Goal: Check status: Check status

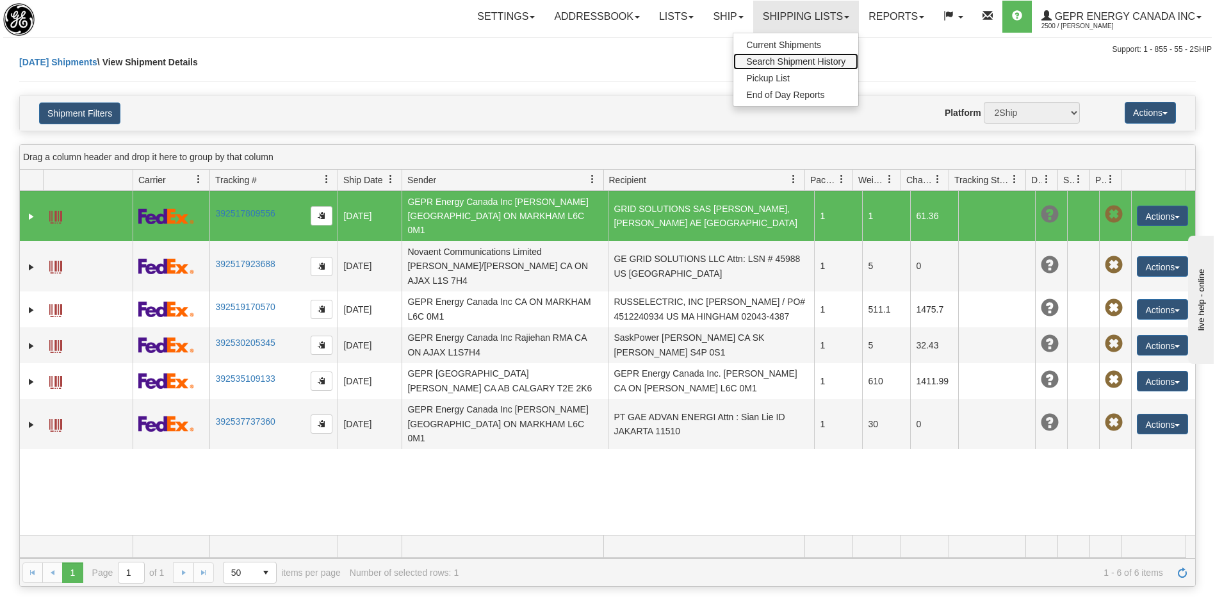
click at [756, 64] on span "Search Shipment History" at bounding box center [795, 61] width 99 height 10
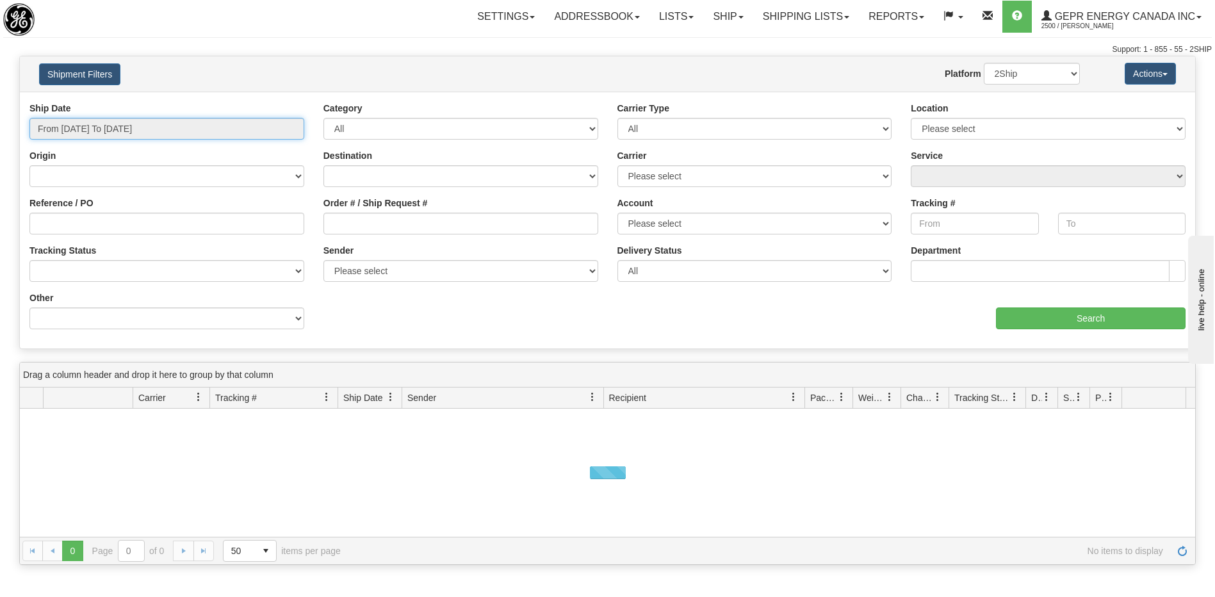
type input "[DATE]"
click at [201, 124] on input "From [DATE] To [DATE]" at bounding box center [166, 129] width 275 height 22
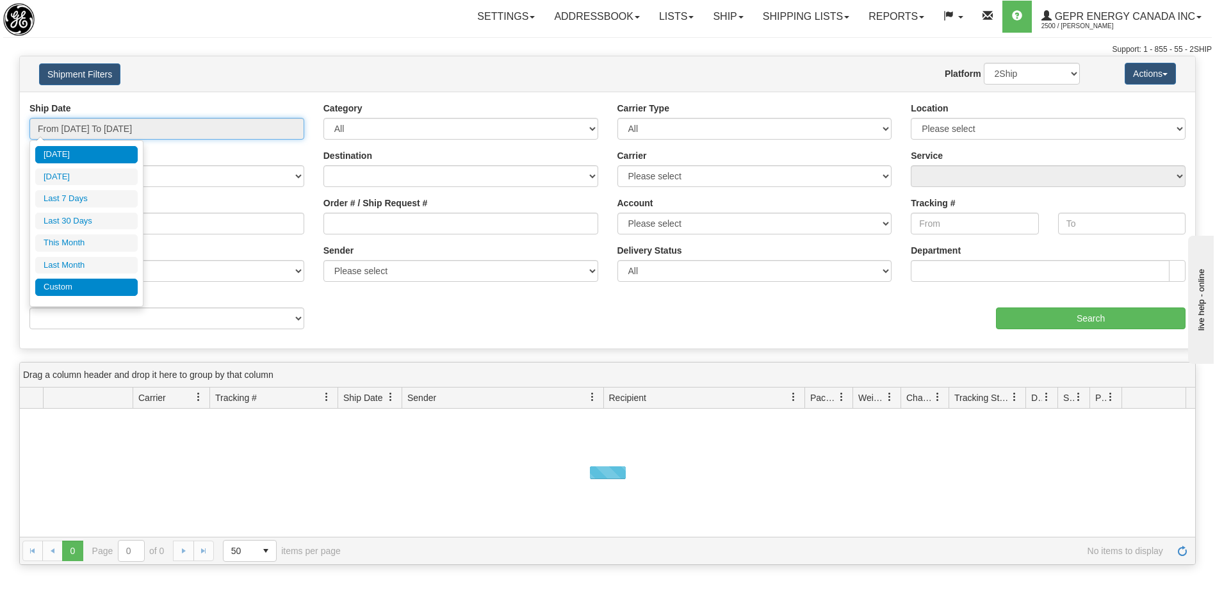
type input "[DATE]"
click at [121, 288] on li "Custom" at bounding box center [86, 287] width 102 height 17
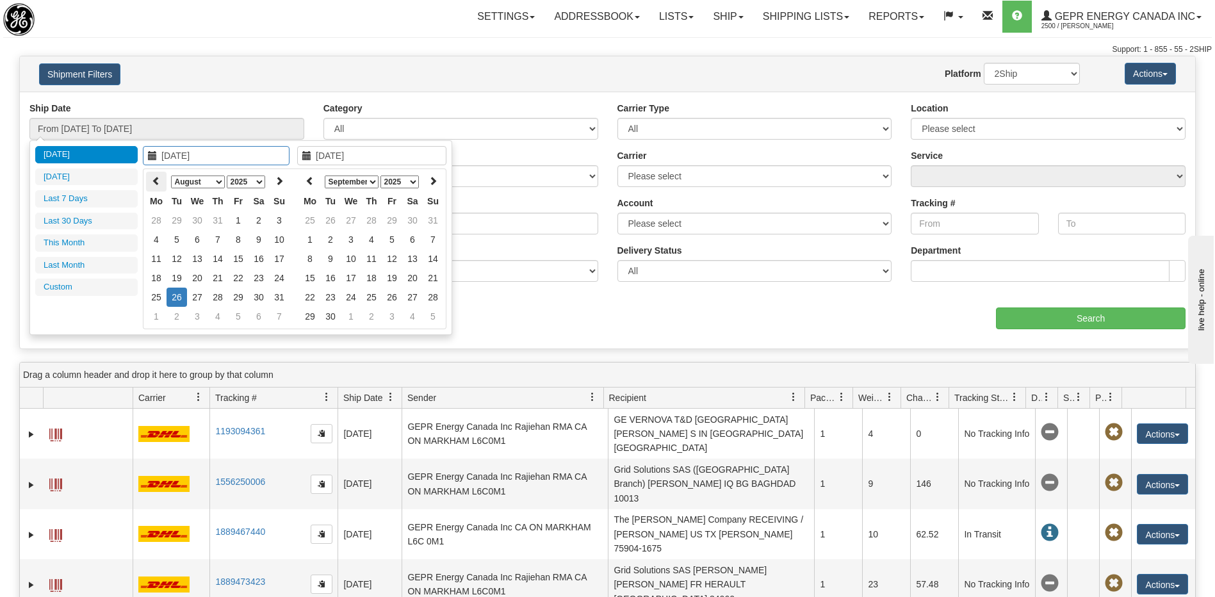
click at [159, 178] on icon at bounding box center [156, 180] width 9 height 9
type input "[DATE]"
click at [236, 277] on td "25" at bounding box center [238, 277] width 20 height 19
click at [308, 180] on icon at bounding box center [309, 180] width 9 height 9
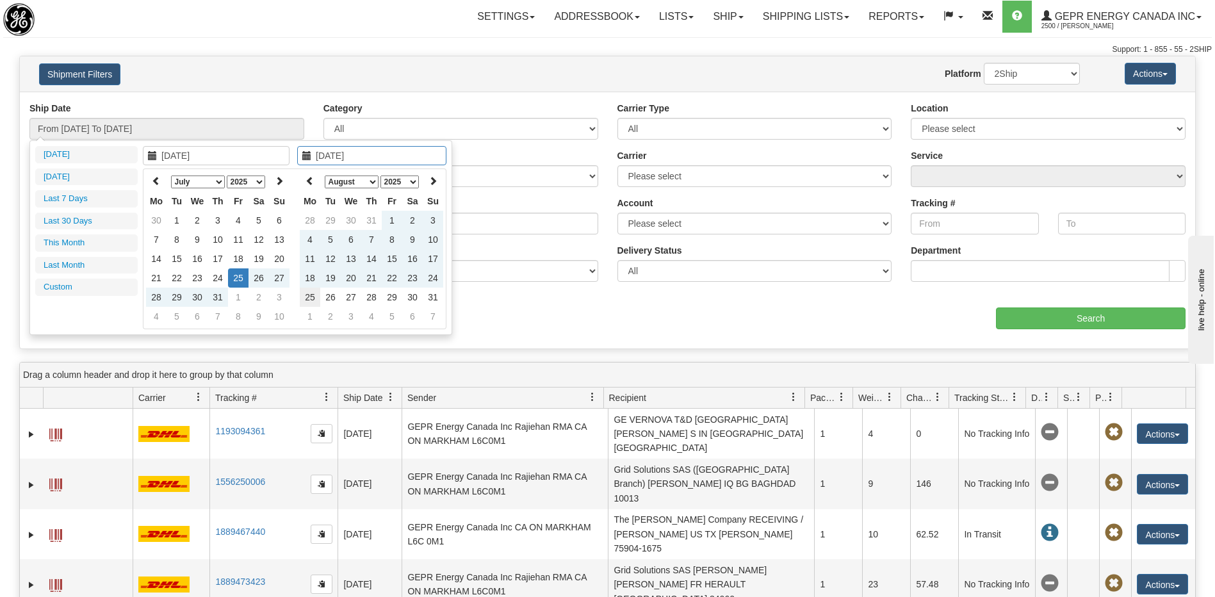
type input "[DATE]"
click at [310, 297] on td "25" at bounding box center [310, 297] width 20 height 19
type input "From [DATE] To [DATE]"
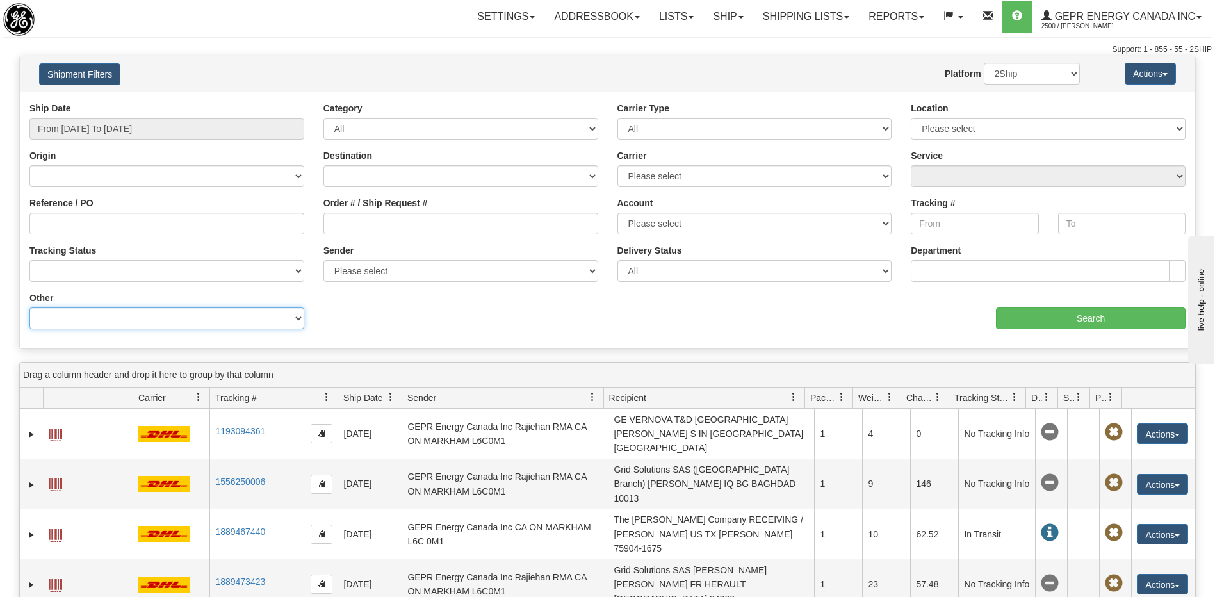
click at [202, 325] on select "Billing Account # Billing Type BOL # (LTL) Commodity Or Documents Consolidation…" at bounding box center [166, 318] width 275 height 22
select select "Recipient_ZIP"
click at [29, 307] on select "Billing Account # Billing Type BOL # (LTL) Commodity Or Documents Consolidation…" at bounding box center [166, 318] width 275 height 22
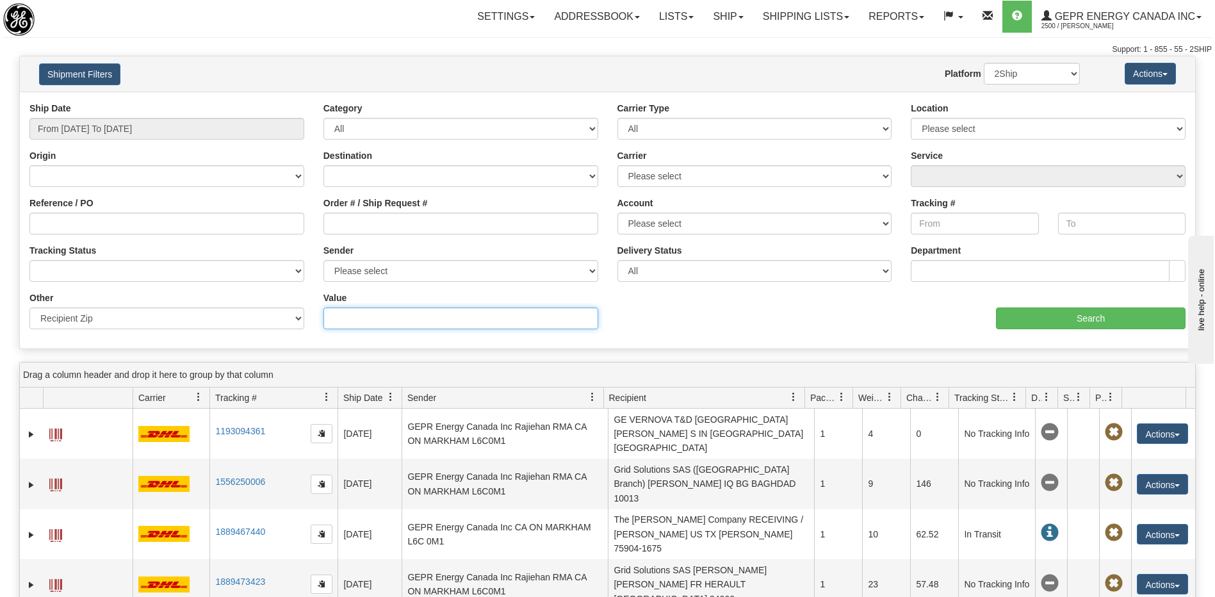
click at [352, 321] on input "Value" at bounding box center [460, 318] width 275 height 22
type input "327773"
click at [1016, 323] on input "Search" at bounding box center [1091, 318] width 190 height 22
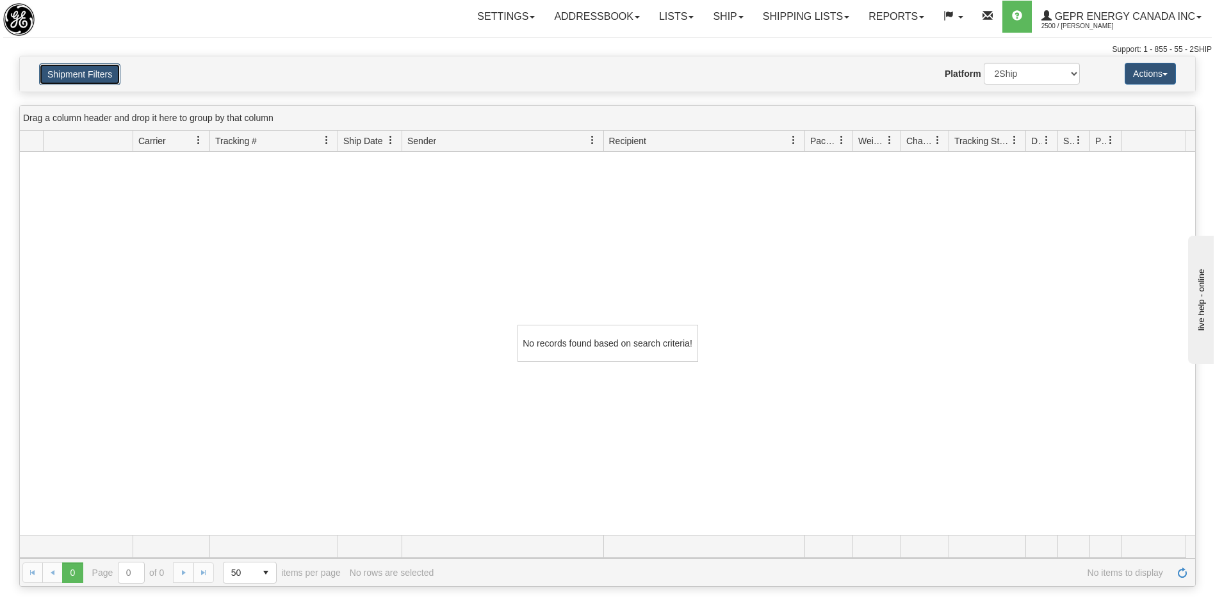
click at [87, 74] on button "Shipment Filters" at bounding box center [79, 74] width 81 height 22
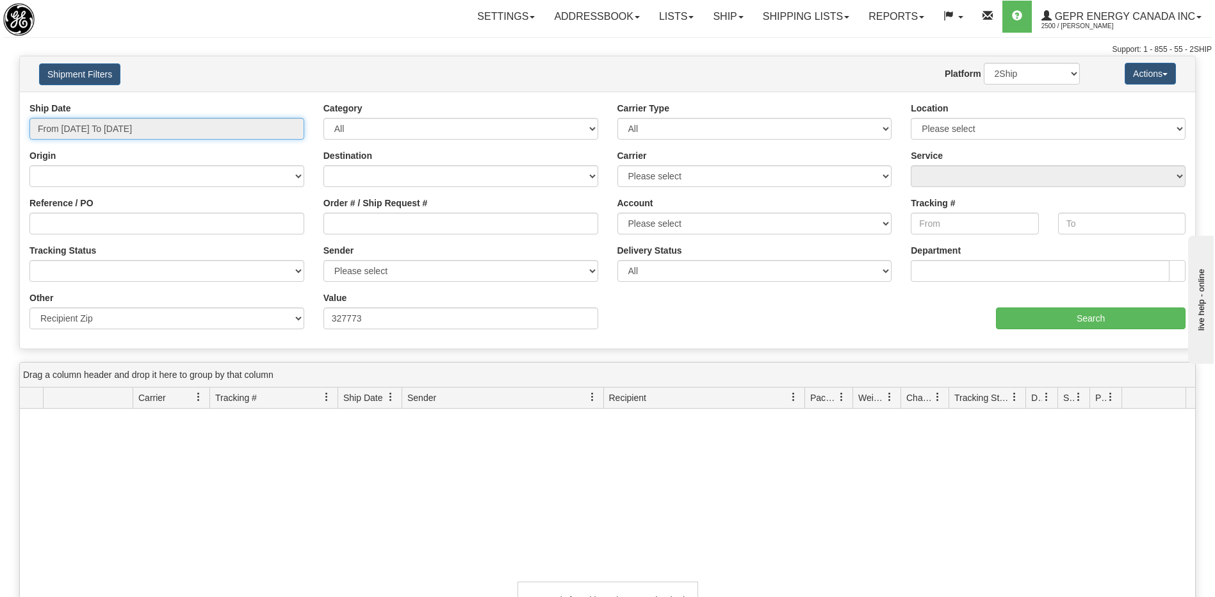
click at [161, 129] on input "From [DATE] To [DATE]" at bounding box center [166, 129] width 275 height 22
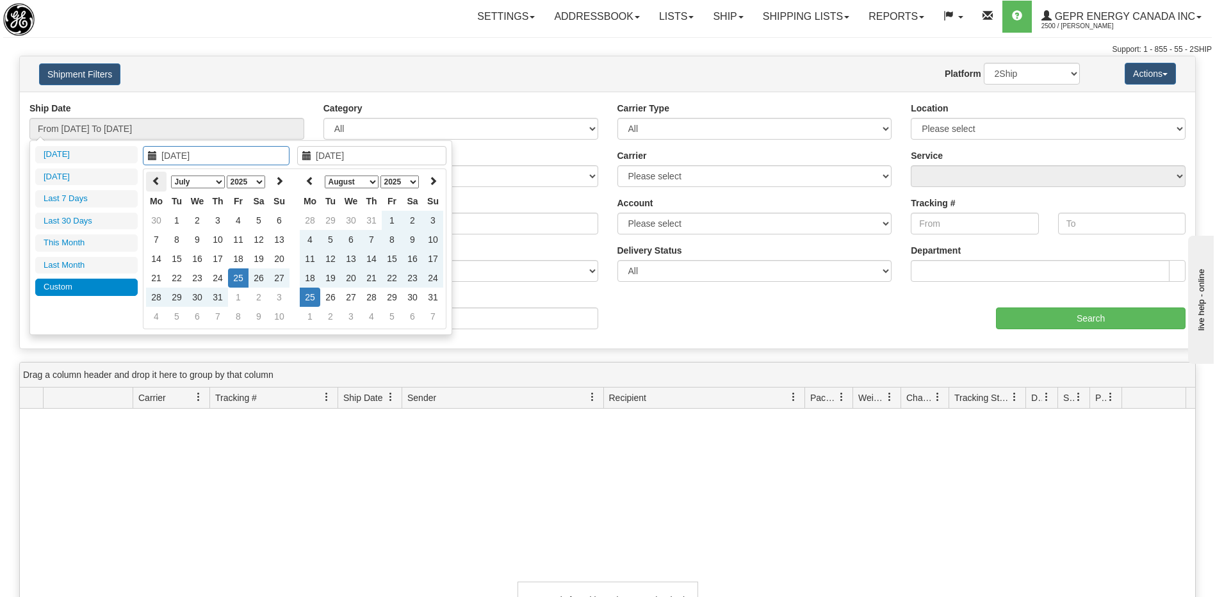
click at [160, 184] on icon at bounding box center [156, 180] width 9 height 9
type input "[DATE]"
click at [274, 220] on td "1" at bounding box center [279, 220] width 20 height 19
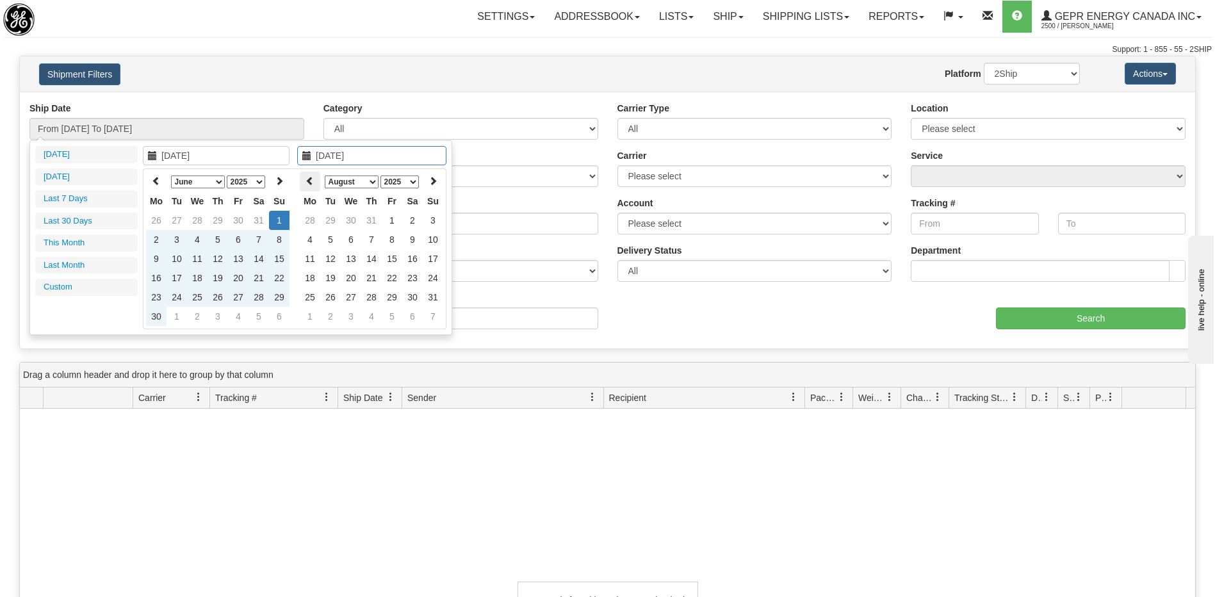
click at [313, 185] on icon at bounding box center [309, 180] width 9 height 9
click at [432, 181] on icon at bounding box center [432, 180] width 9 height 9
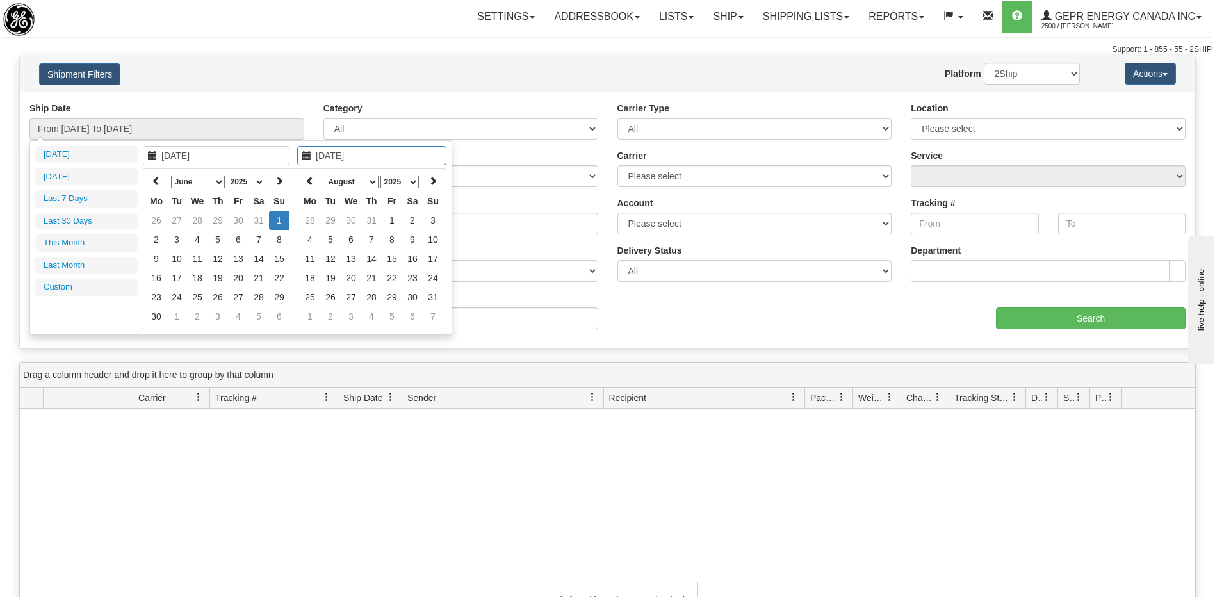
click at [432, 181] on icon at bounding box center [432, 180] width 9 height 9
click at [310, 183] on icon at bounding box center [309, 180] width 9 height 9
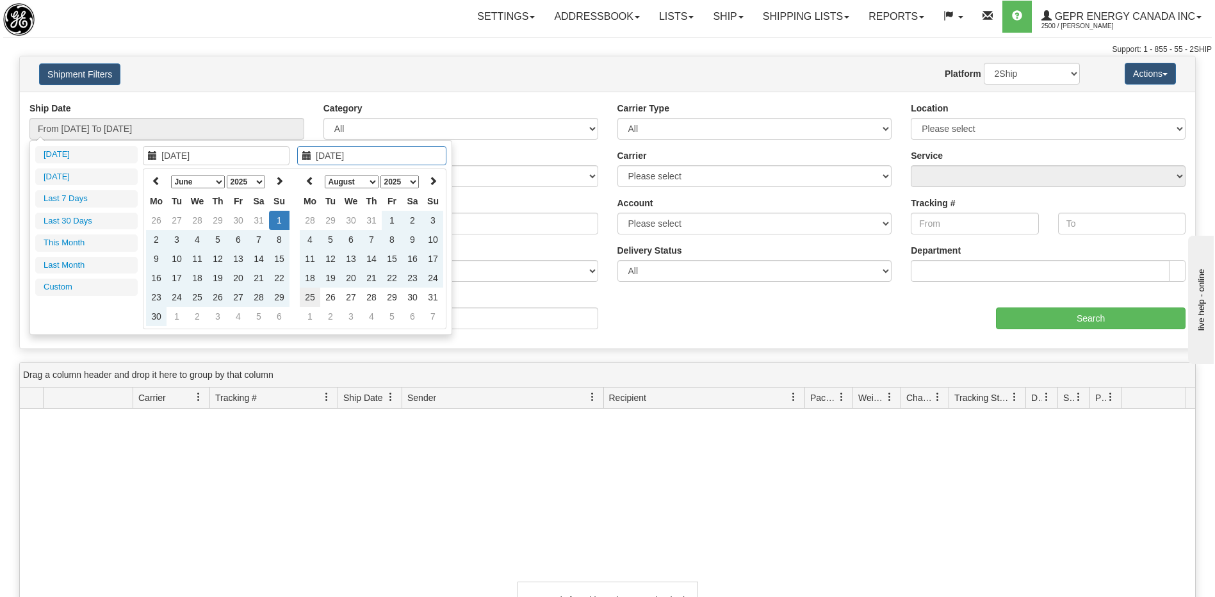
type input "[DATE]"
click at [316, 300] on td "25" at bounding box center [310, 297] width 20 height 19
type input "From [DATE] To [DATE]"
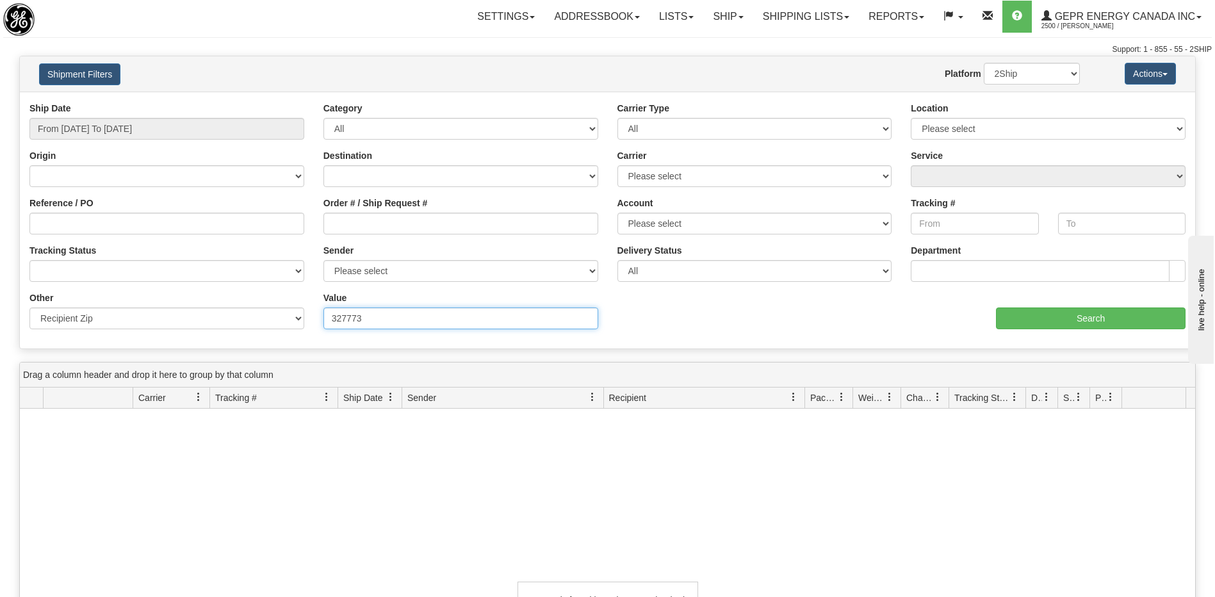
click at [354, 320] on input "327773" at bounding box center [460, 318] width 275 height 22
type input "32773"
click at [66, 78] on button "Shipment Filters" at bounding box center [79, 74] width 81 height 22
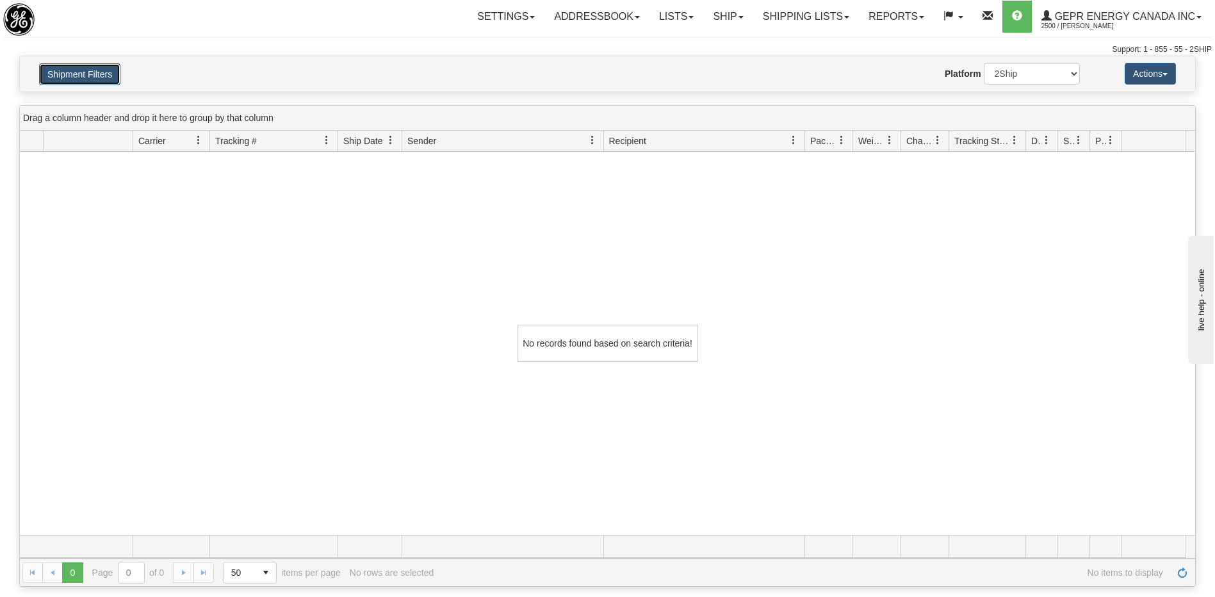
click at [81, 70] on button "Shipment Filters" at bounding box center [79, 74] width 81 height 22
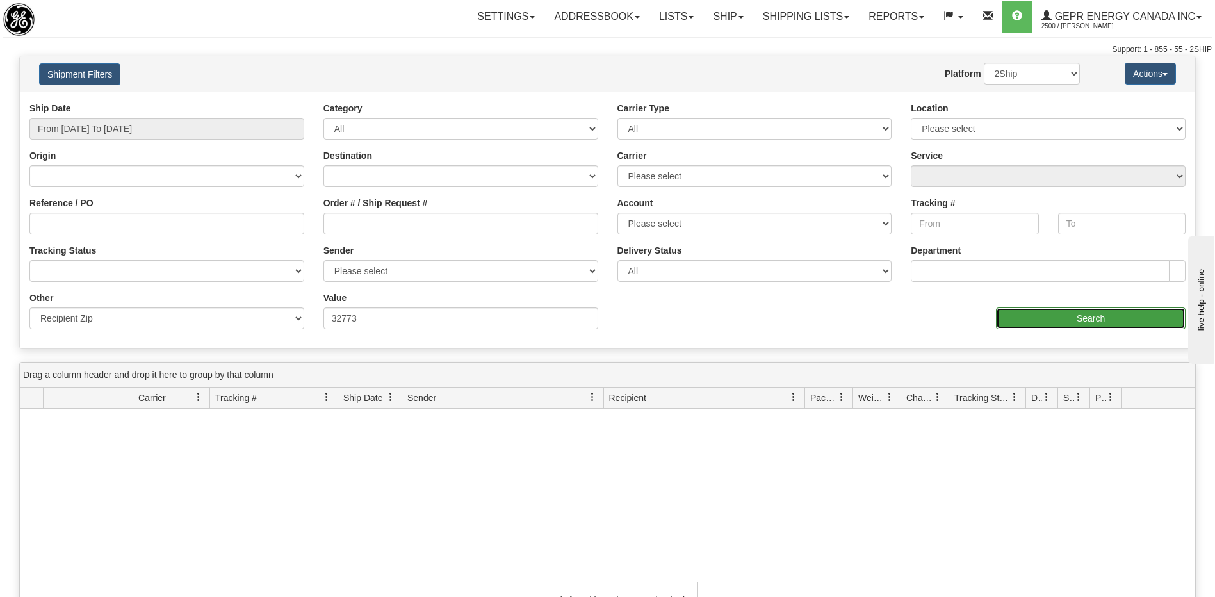
click at [1027, 326] on input "Search" at bounding box center [1091, 318] width 190 height 22
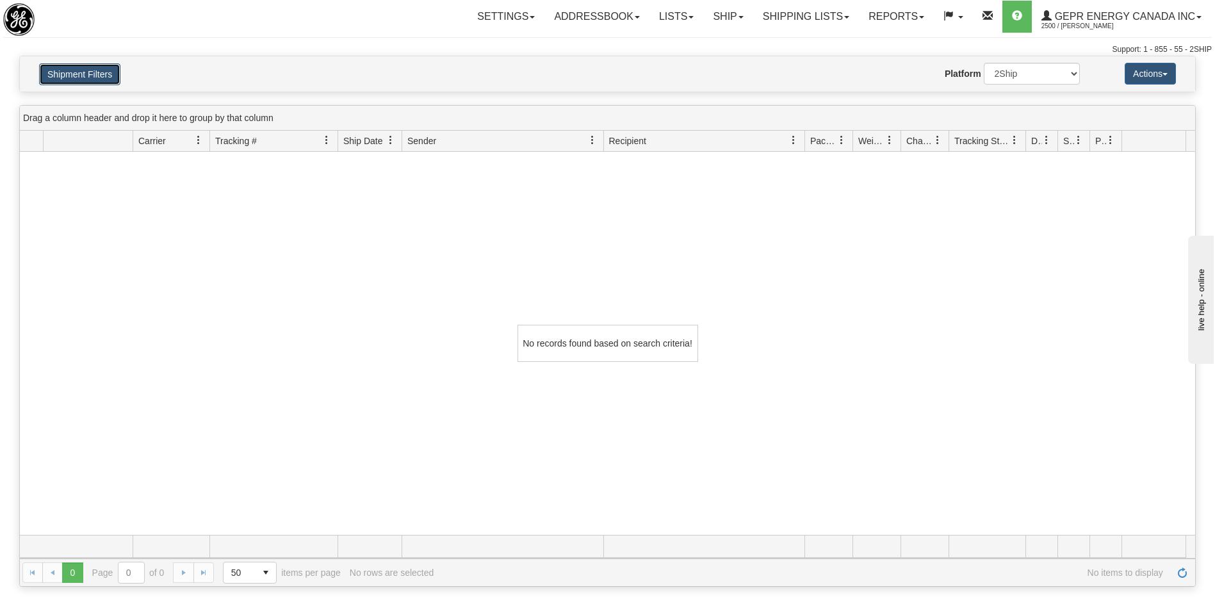
click at [100, 81] on button "Shipment Filters" at bounding box center [79, 74] width 81 height 22
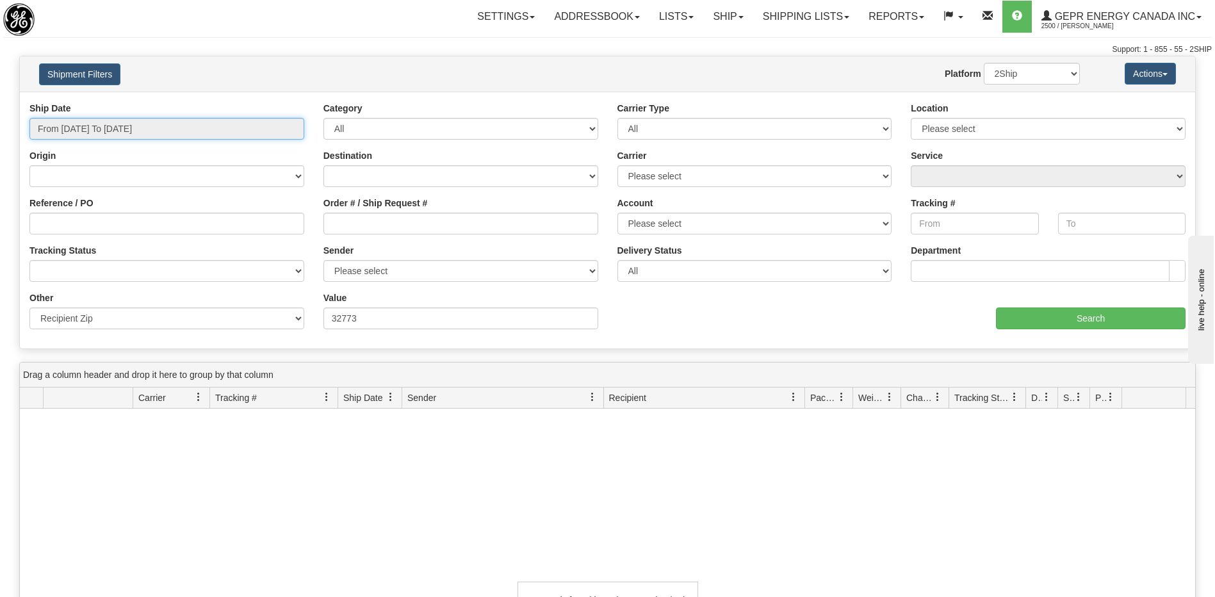
click at [115, 131] on input "From [DATE] To [DATE]" at bounding box center [166, 129] width 275 height 22
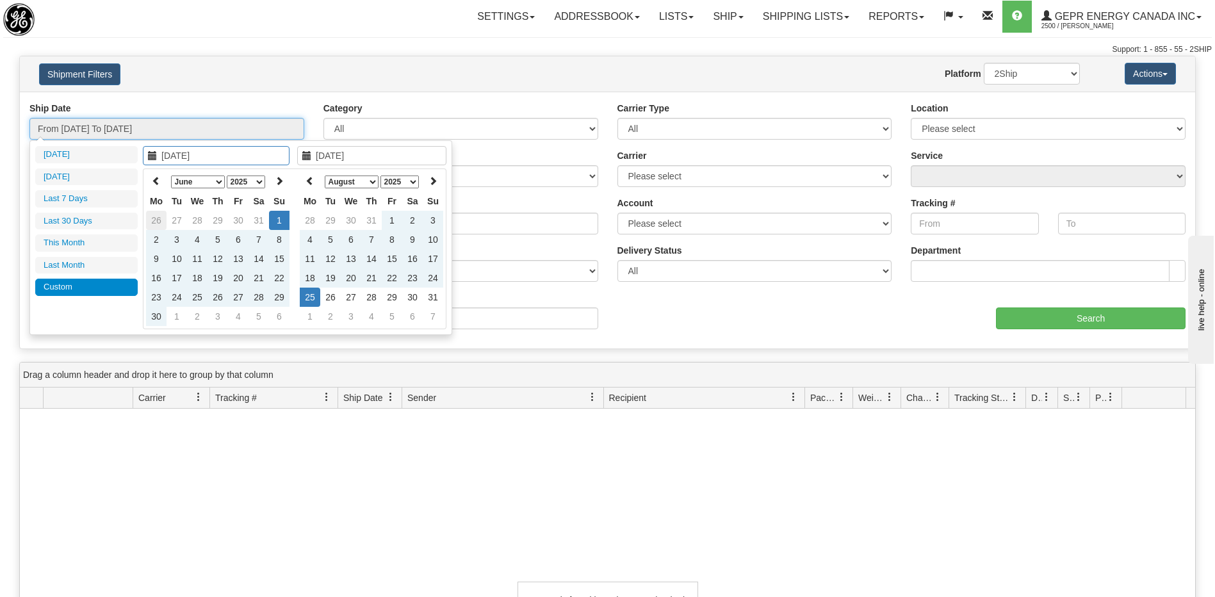
type input "[DATE]"
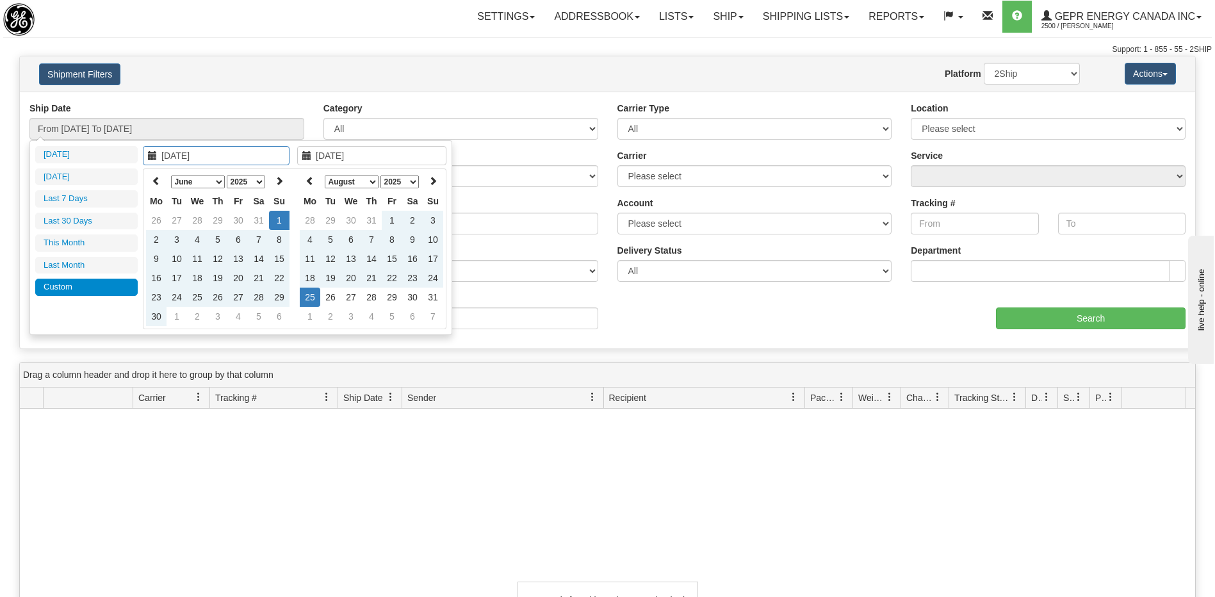
click at [310, 434] on div "No records found based on search criteria!" at bounding box center [607, 600] width 1175 height 383
